Goal: Find specific page/section: Find specific page/section

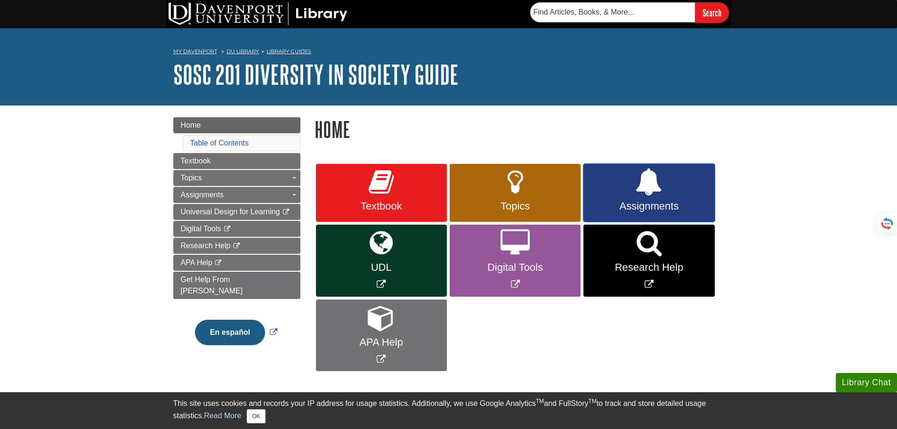
click at [639, 190] on icon at bounding box center [648, 182] width 27 height 27
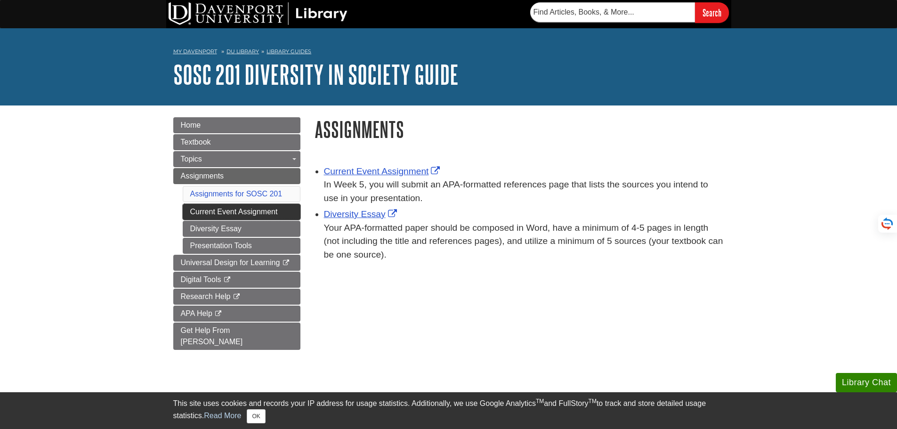
click at [246, 210] on link "Current Event Assignment" at bounding box center [242, 212] width 118 height 16
